Goal: Transaction & Acquisition: Purchase product/service

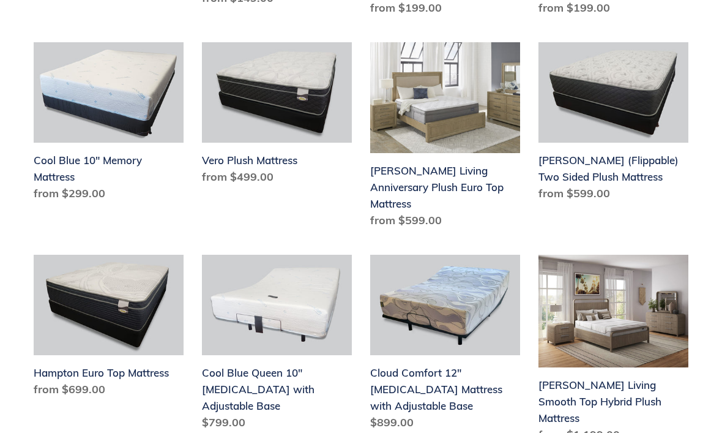
scroll to position [526, 0]
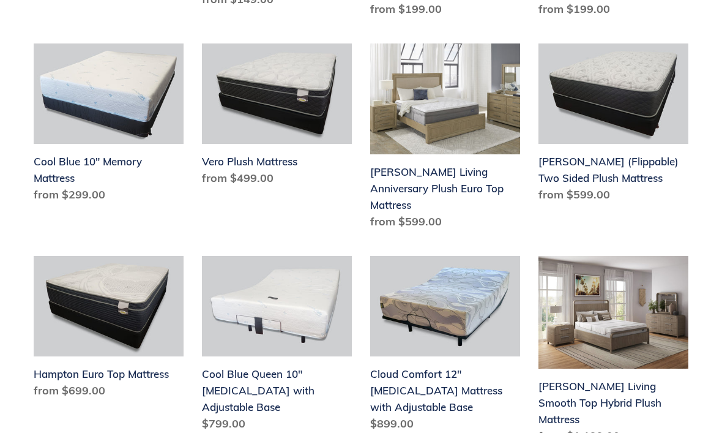
click at [504, 256] on link "Cloud Comfort 12" [MEDICAL_DATA] Mattress with Adjustable Base" at bounding box center [445, 346] width 150 height 180
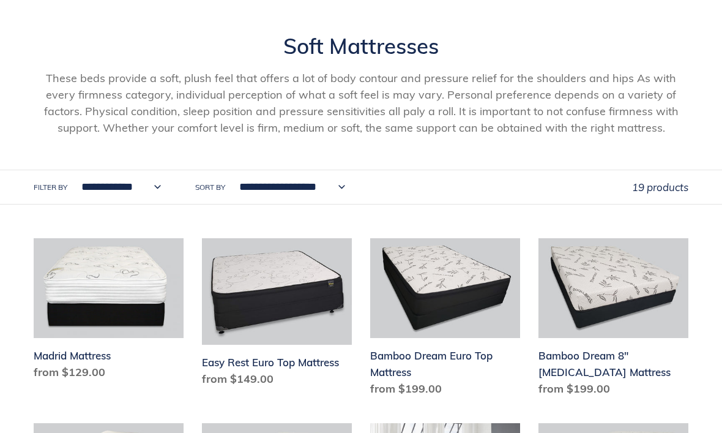
click at [214, 140] on div "Collection: Soft Mattresses These beds provide a soft, plush feel that offers a…" at bounding box center [361, 101] width 722 height 136
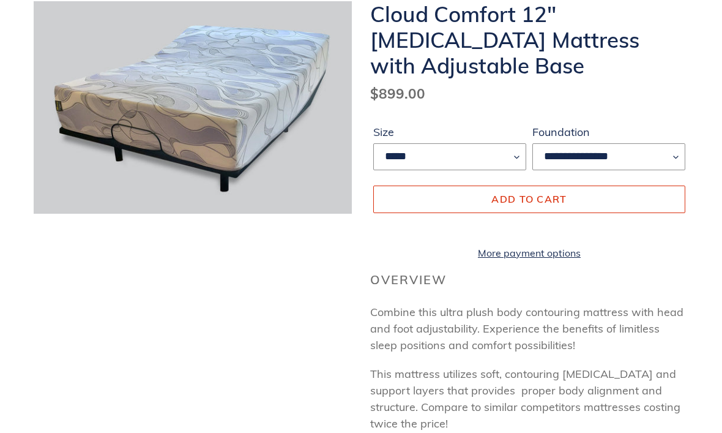
scroll to position [179, 0]
click at [490, 125] on label "Size" at bounding box center [449, 131] width 153 height 17
click at [490, 143] on select "*****" at bounding box center [449, 156] width 153 height 27
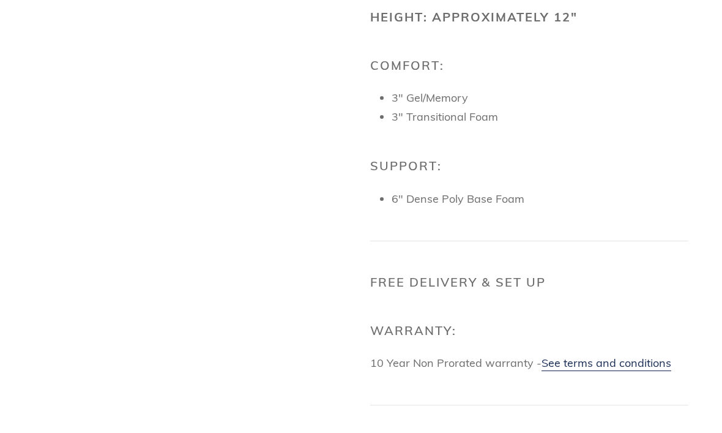
scroll to position [633, 0]
click at [487, 155] on div "Overview Combine this ultra plush body contouring mattress with head and foot a…" at bounding box center [529, 160] width 318 height 687
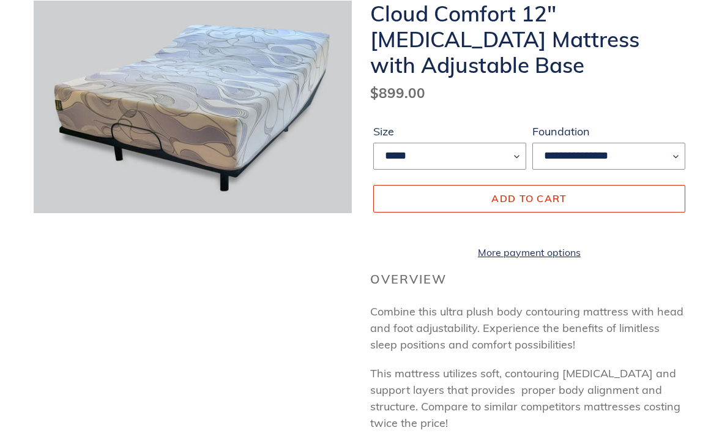
scroll to position [179, 0]
click at [510, 75] on h1 "Cloud Comfort 12" Memory Foam Mattress with Adjustable Base" at bounding box center [529, 39] width 318 height 77
